Goal: Transaction & Acquisition: Purchase product/service

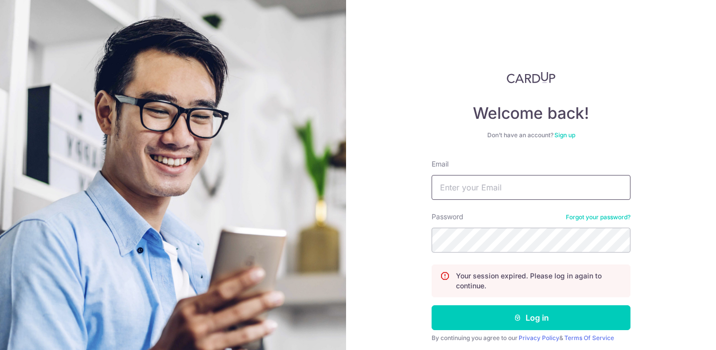
type input "xxinnyi99@hotmail.com"
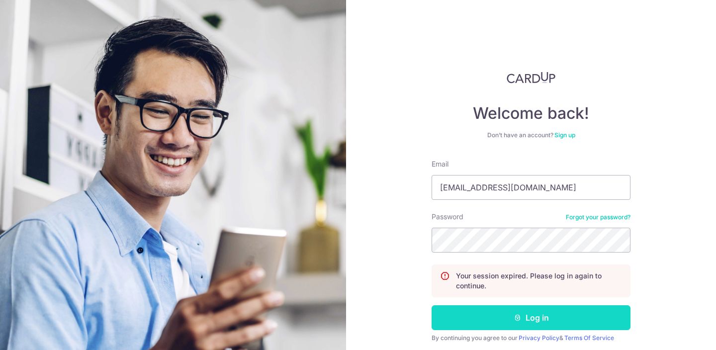
click at [502, 321] on button "Log in" at bounding box center [531, 317] width 199 height 25
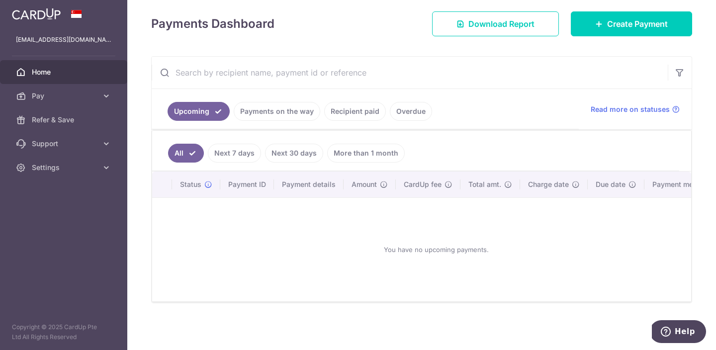
scroll to position [136, 0]
click at [658, 14] on link "Create Payment" at bounding box center [631, 23] width 121 height 25
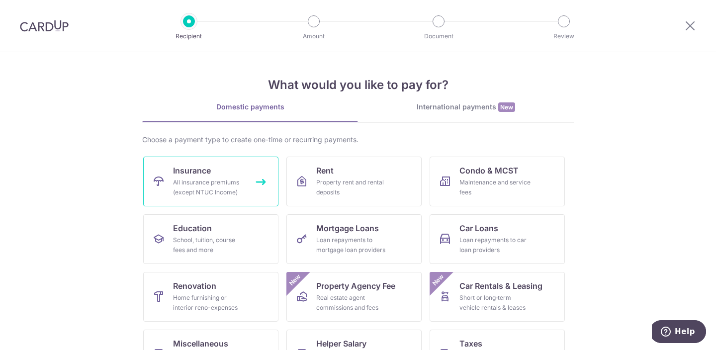
click at [231, 196] on div "All insurance premiums (except NTUC Income)" at bounding box center [209, 188] width 72 height 20
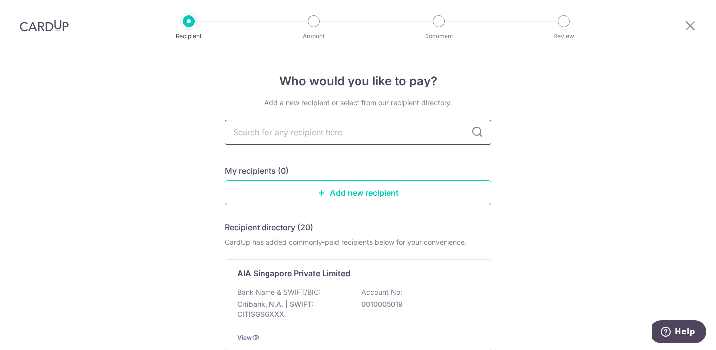
click at [298, 131] on input "text" at bounding box center [358, 132] width 267 height 25
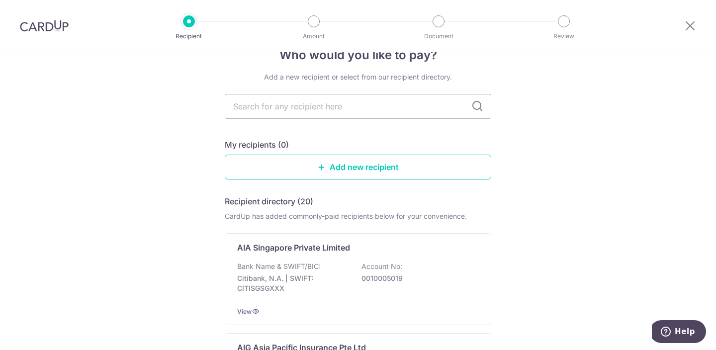
scroll to position [33, 0]
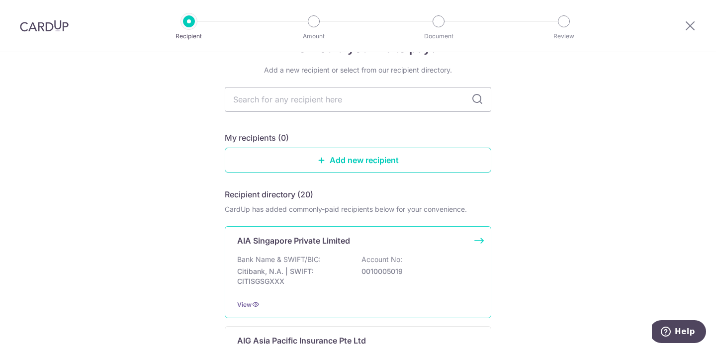
click at [315, 254] on div "AIA Singapore Private Limited Bank Name & SWIFT/BIC: Citibank, N.A. | SWIFT: CI…" at bounding box center [358, 272] width 267 height 92
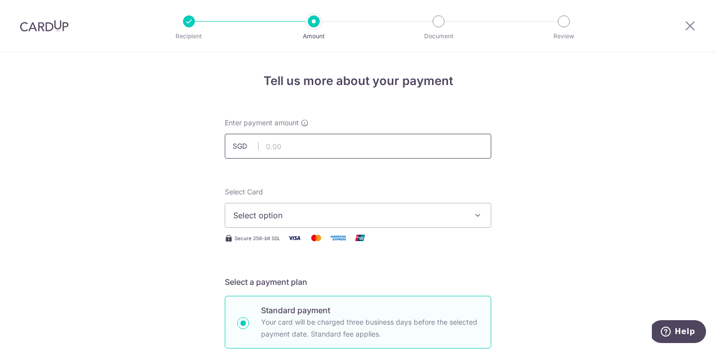
scroll to position [25, 0]
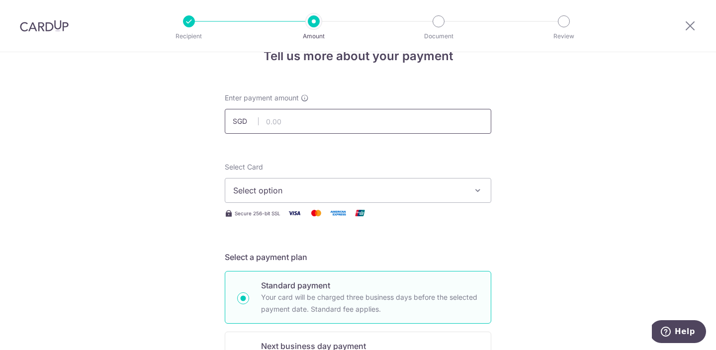
click at [315, 122] on input "text" at bounding box center [358, 121] width 267 height 25
paste input "2,329.58"
type input "2,329.58"
click at [326, 188] on span "Select option" at bounding box center [349, 191] width 232 height 12
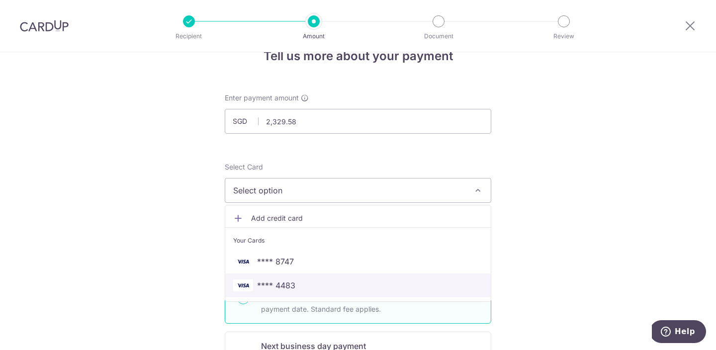
click at [286, 278] on link "**** 4483" at bounding box center [358, 286] width 266 height 24
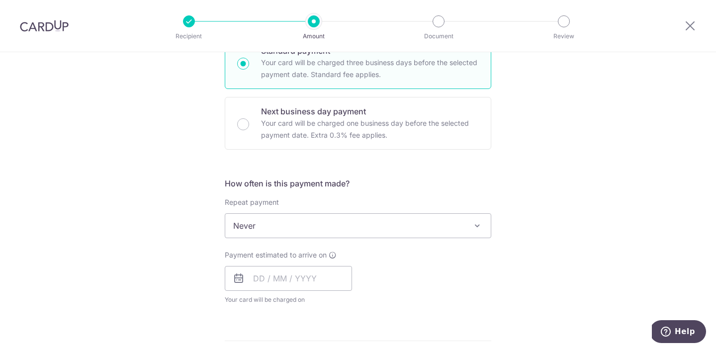
scroll to position [263, 0]
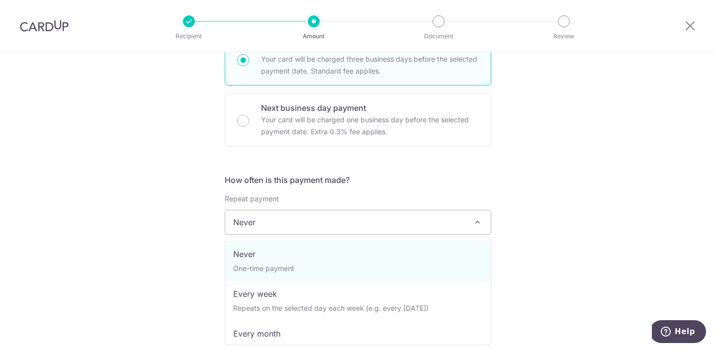
click at [312, 231] on span "Never" at bounding box center [358, 222] width 266 height 24
click at [172, 262] on div "Tell us more about your payment Enter payment amount SGD 2,329.58 2329.58 Selec…" at bounding box center [358, 239] width 716 height 900
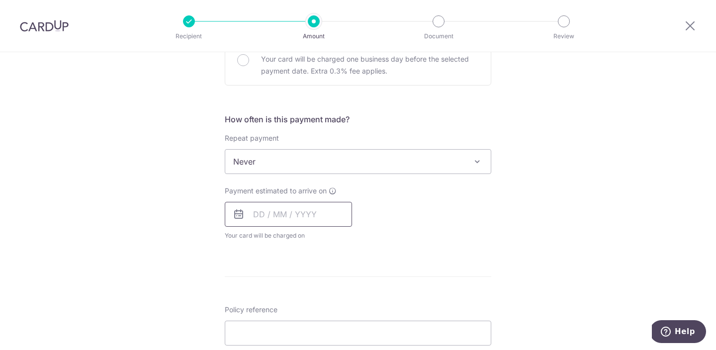
scroll to position [325, 0]
click at [294, 213] on input "text" at bounding box center [288, 212] width 127 height 25
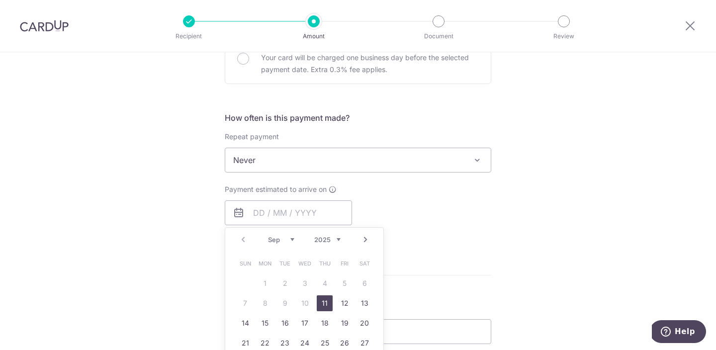
click at [325, 306] on link "11" at bounding box center [325, 303] width 16 height 16
type input "11/09/2025"
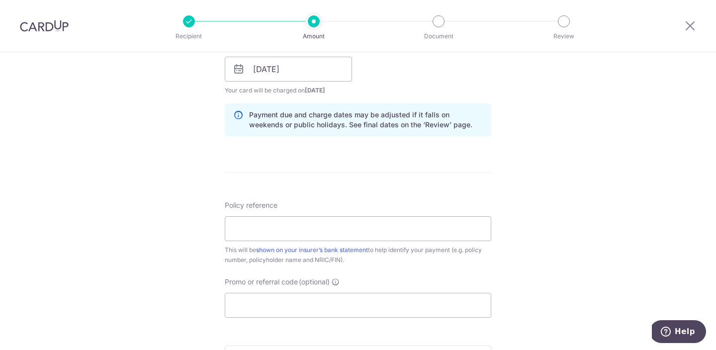
scroll to position [474, 0]
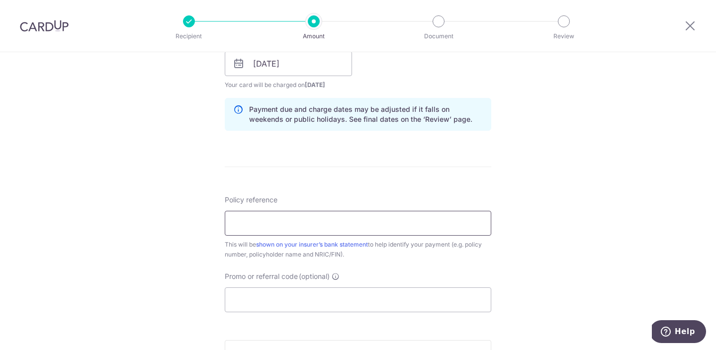
click at [294, 223] on input "Policy reference" at bounding box center [358, 223] width 267 height 25
paste input "U125570321"
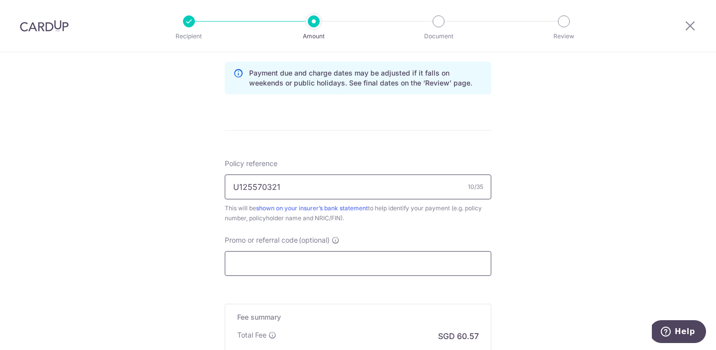
type input "U125570321"
click at [270, 264] on input "Promo or referral code (optional)" at bounding box center [358, 263] width 267 height 25
paste input "MILELION"
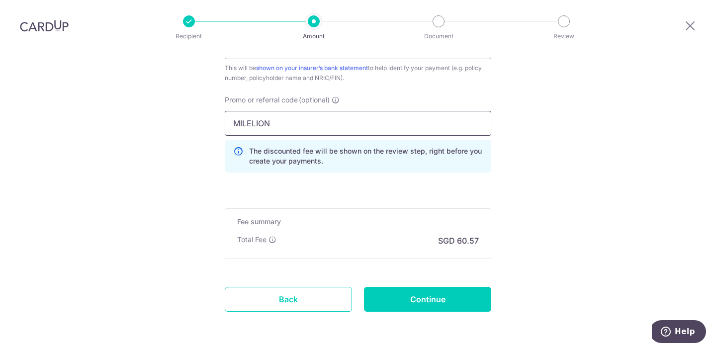
scroll to position [676, 0]
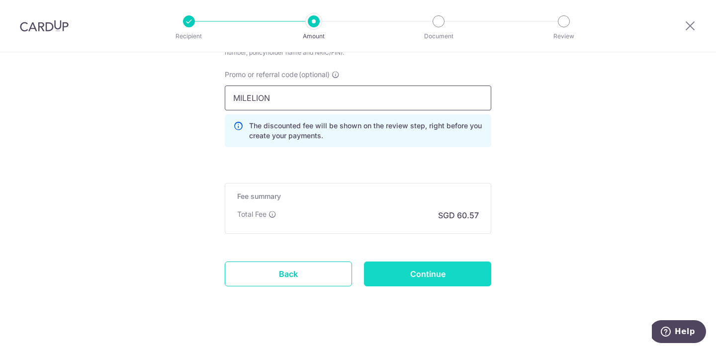
type input "MILELION"
click at [462, 273] on input "Continue" at bounding box center [427, 274] width 127 height 25
type input "Create Schedule"
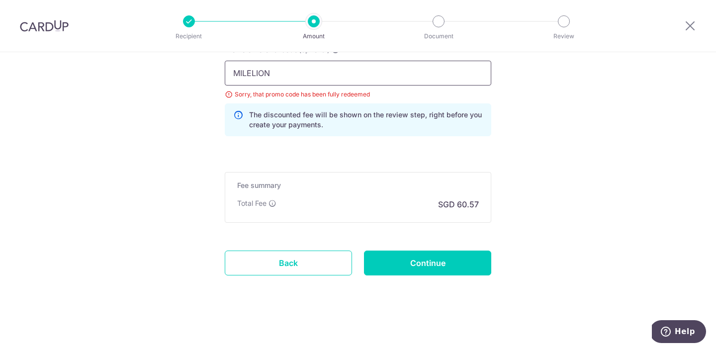
drag, startPoint x: 296, startPoint y: 72, endPoint x: 188, endPoint y: 72, distance: 108.9
paste input "OFF225"
type input "OFF225"
click at [472, 258] on input "Continue" at bounding box center [427, 263] width 127 height 25
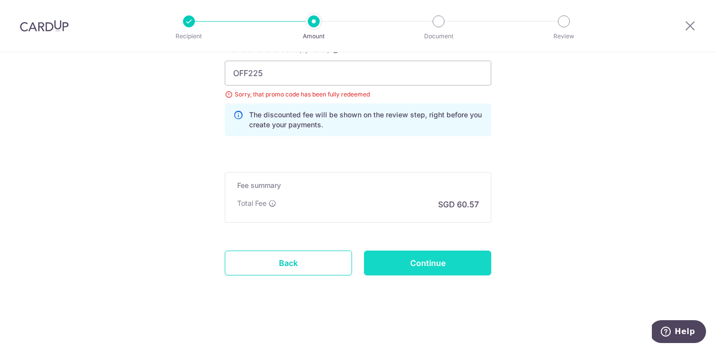
type input "Update Schedule"
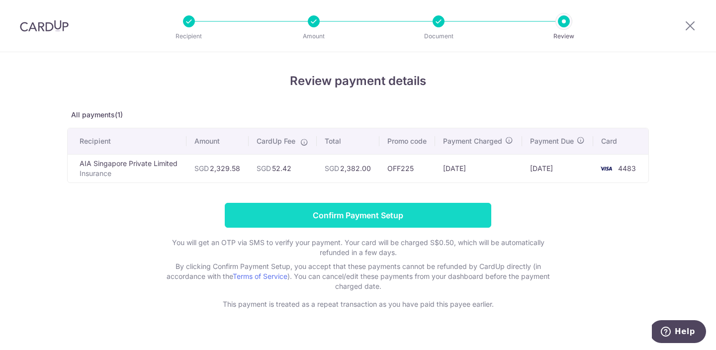
click at [309, 212] on input "Confirm Payment Setup" at bounding box center [358, 215] width 267 height 25
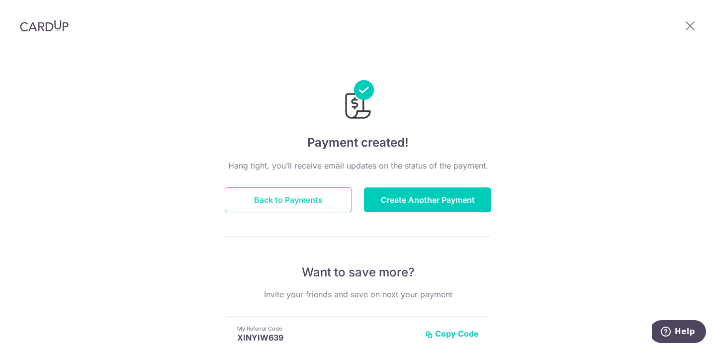
click at [304, 203] on button "Back to Payments" at bounding box center [288, 200] width 127 height 25
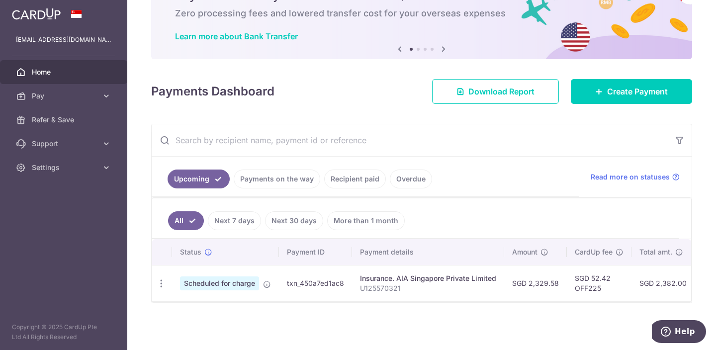
scroll to position [62, 0]
